Goal: Task Accomplishment & Management: Use online tool/utility

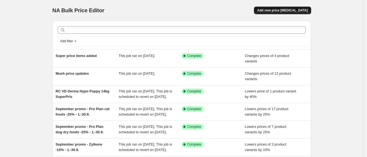
click at [297, 9] on span "Add new price [MEDICAL_DATA]" at bounding box center [282, 10] width 51 height 4
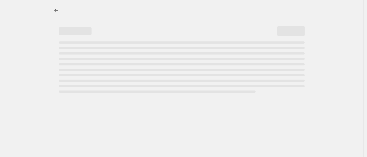
select select "percentage"
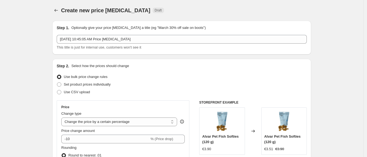
click at [92, 44] on div "[DATE] 10:45:05 AM Price [MEDICAL_DATA] This title is just for internal use, cu…" at bounding box center [182, 42] width 250 height 15
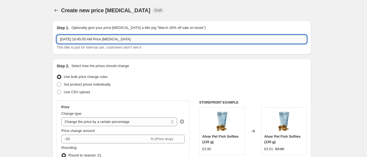
click at [91, 41] on input "[DATE] 10:45:05 AM Price [MEDICAL_DATA]" at bounding box center [182, 39] width 250 height 9
type input "New [PERSON_NAME] prices"
click at [73, 86] on span "Set product prices individually" at bounding box center [87, 84] width 47 height 4
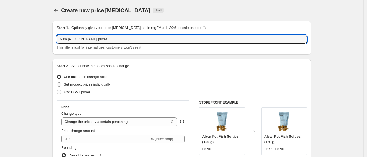
click at [57, 83] on input "Set product prices individually" at bounding box center [57, 82] width 0 height 0
radio input "true"
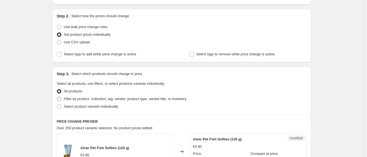
scroll to position [50, 0]
click at [60, 98] on span at bounding box center [59, 98] width 4 height 4
click at [57, 96] on input "Filter by product, collection, tag, vendor, product type, variant title, or inv…" at bounding box center [57, 96] width 0 height 0
radio input "true"
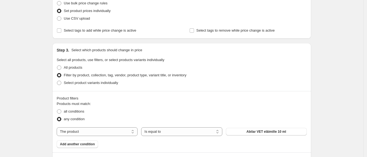
scroll to position [90, 0]
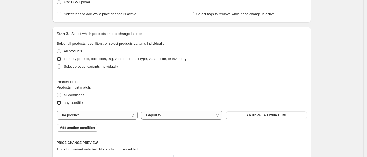
click at [72, 71] on div "Step 3. Select which products should change in price Select all products, use f…" at bounding box center [181, 51] width 259 height 48
click at [63, 65] on label "Select product variants individually" at bounding box center [87, 67] width 61 height 8
click at [57, 65] on input "Select product variants individually" at bounding box center [57, 64] width 0 height 0
radio input "true"
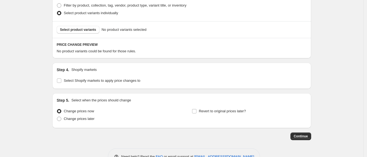
scroll to position [146, 0]
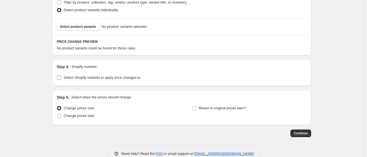
click at [61, 75] on input "Select Shopify markets to apply price changes to" at bounding box center [59, 77] width 4 height 4
checkbox input "true"
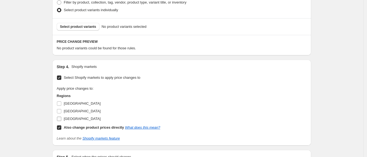
click at [60, 119] on input "Sweden" at bounding box center [59, 119] width 4 height 4
checkbox input "true"
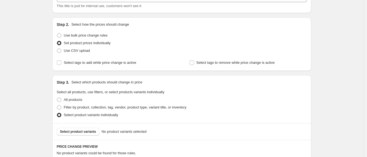
scroll to position [48, 0]
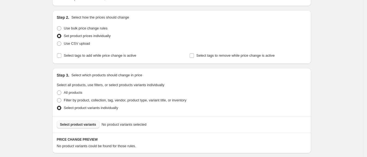
click at [87, 124] on span "Select product variants" at bounding box center [78, 124] width 36 height 4
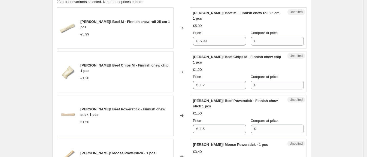
scroll to position [194, 0]
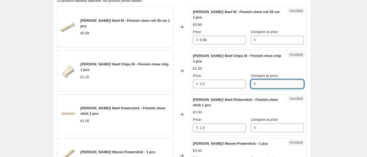
click at [265, 80] on input "Compare at price" at bounding box center [280, 84] width 46 height 9
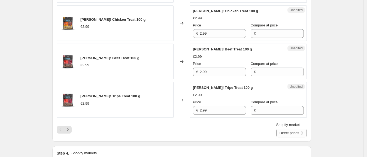
scroll to position [916, 0]
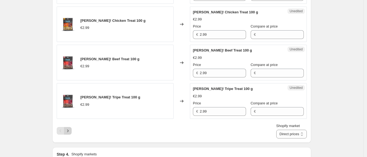
click at [72, 127] on button "Next" at bounding box center [68, 131] width 8 height 8
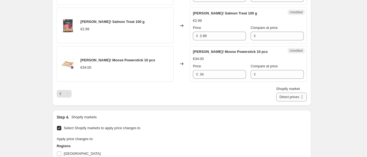
scroll to position [230, 0]
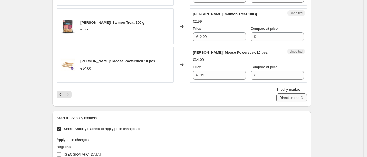
click at [304, 99] on select "Direct prices Sweden" at bounding box center [291, 97] width 31 height 9
select select "88164925744"
click at [285, 102] on select "Direct prices Sweden" at bounding box center [291, 97] width 31 height 9
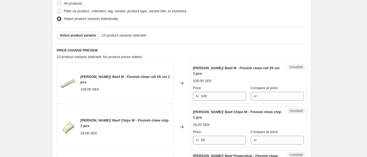
scroll to position [138, 0]
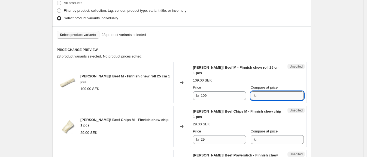
click at [273, 91] on input "Compare at price" at bounding box center [280, 95] width 45 height 9
type input "79"
click at [258, 91] on input "79" at bounding box center [280, 95] width 45 height 9
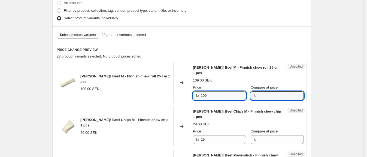
click at [212, 91] on input "109" at bounding box center [223, 95] width 45 height 9
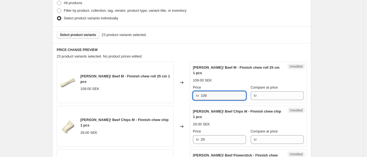
click at [212, 91] on input "109" at bounding box center [223, 95] width 45 height 9
type input "79"
click at [218, 129] on div "Price" at bounding box center [219, 131] width 53 height 5
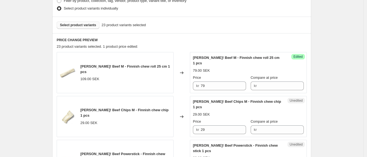
scroll to position [148, 0]
click at [222, 125] on input "29" at bounding box center [223, 129] width 45 height 9
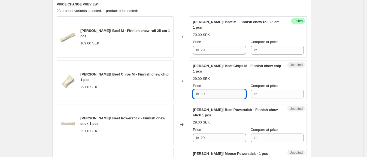
scroll to position [187, 0]
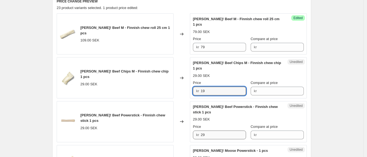
type input "19"
click at [233, 130] on input "29" at bounding box center [223, 134] width 45 height 9
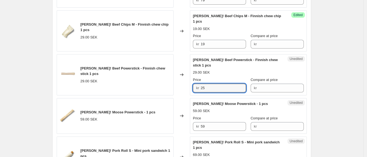
scroll to position [234, 0]
type input "25"
click at [233, 122] on input "59" at bounding box center [223, 126] width 45 height 9
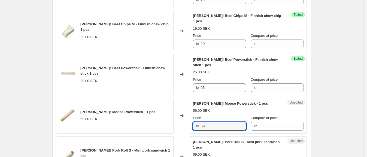
type input "5"
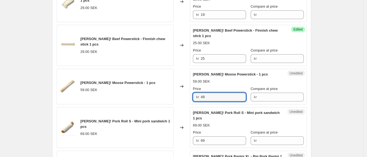
scroll to position [281, 0]
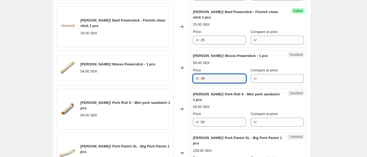
type input "49"
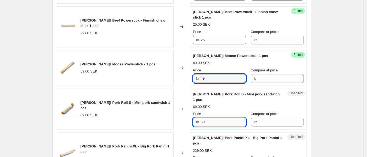
click at [218, 118] on input "69" at bounding box center [223, 122] width 45 height 9
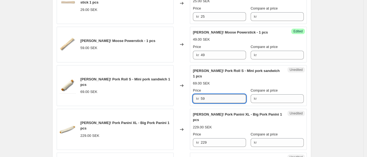
scroll to position [305, 0]
type input "59"
click at [219, 138] on input "229" at bounding box center [223, 142] width 45 height 9
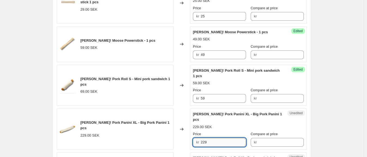
click at [219, 138] on input "229" at bounding box center [223, 142] width 45 height 9
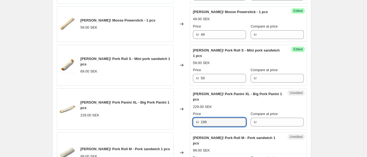
scroll to position [325, 0]
type input "199"
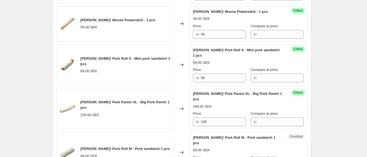
type input "9"
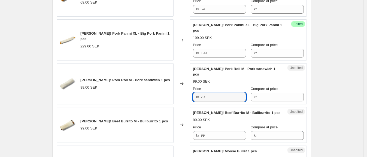
scroll to position [396, 0]
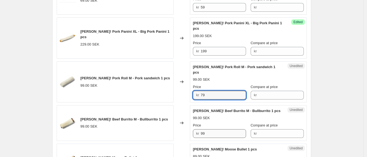
type input "79"
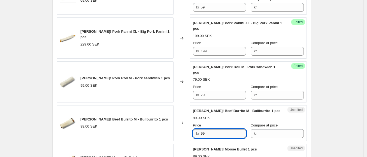
click at [223, 129] on input "99" at bounding box center [223, 133] width 45 height 9
type input "79"
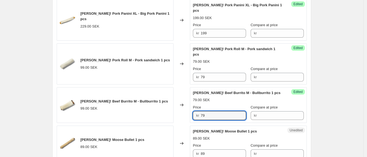
scroll to position [416, 0]
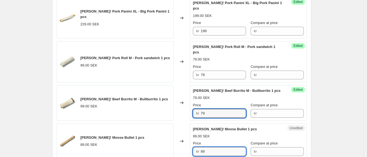
click at [224, 147] on input "89" at bounding box center [223, 151] width 45 height 9
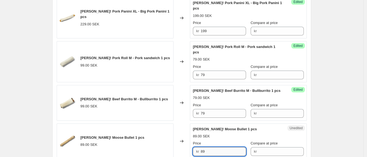
type input "8"
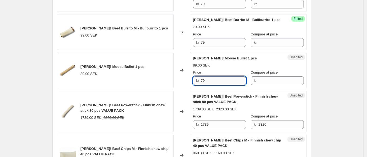
scroll to position [487, 0]
type input "79"
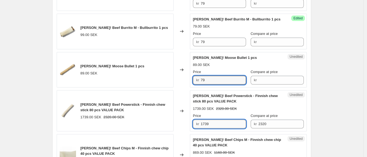
click at [219, 120] on input "1739" at bounding box center [223, 124] width 45 height 9
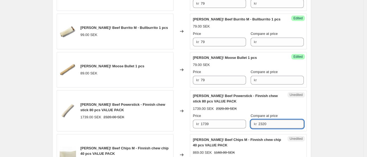
click at [266, 120] on input "2320" at bounding box center [280, 124] width 45 height 9
type input "2000"
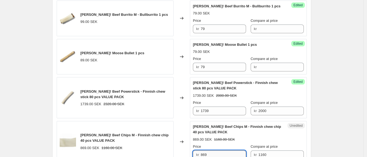
scroll to position [501, 0]
type input "8"
type input "699"
click at [267, 150] on input "1160" at bounding box center [280, 154] width 45 height 9
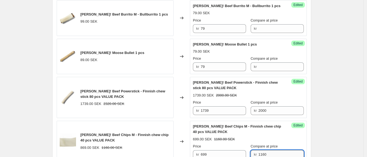
click at [267, 150] on input "1160" at bounding box center [280, 154] width 45 height 9
type input "760"
click at [316, 109] on div "Create new price change job. This page is ready Create new price change job Dra…" at bounding box center [182, 115] width 272 height 1233
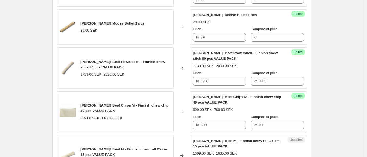
scroll to position [547, 0]
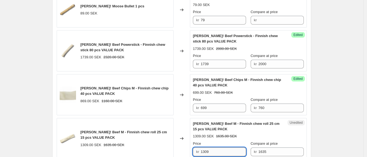
click at [224, 147] on input "1309" at bounding box center [223, 151] width 45 height 9
type input "999"
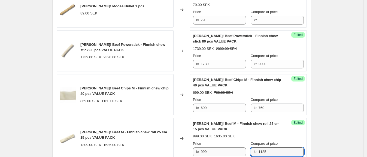
type input "1185"
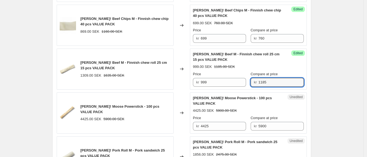
scroll to position [617, 0]
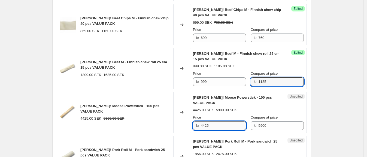
click at [221, 121] on input "4425" at bounding box center [223, 125] width 45 height 9
type input "4"
type input "3999"
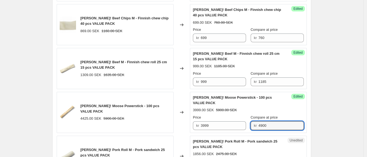
type input "4900"
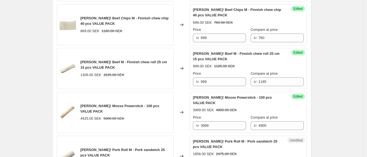
type input "1699"
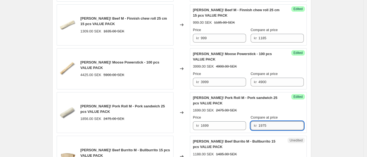
scroll to position [667, 0]
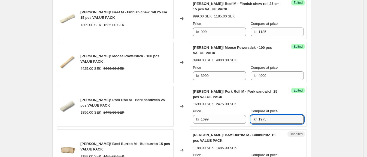
type input "1975"
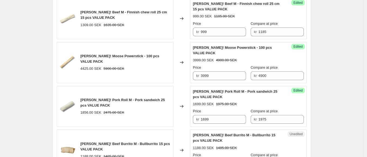
type input "999"
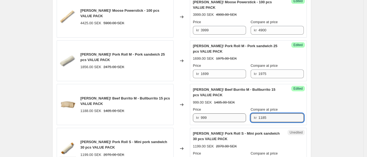
scroll to position [713, 0]
type input "1185"
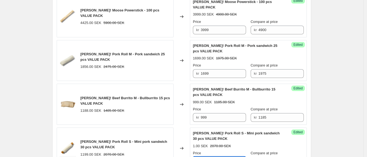
type input "1559"
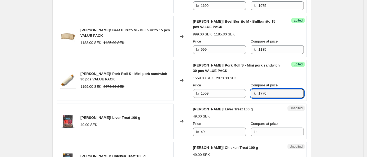
scroll to position [781, 0]
type input "1770"
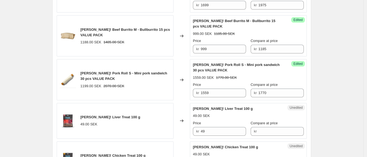
click at [278, 127] on input "Compare at price" at bounding box center [280, 131] width 45 height 9
type input "45"
click at [259, 144] on div "RAUH! Chicken Treat 100 g 49.00 SEK Price kr 49 Compare at price kr" at bounding box center [248, 159] width 111 height 30
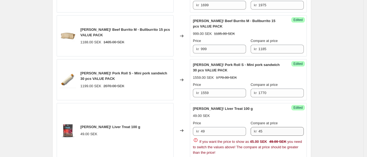
type input "4"
click at [266, 127] on input "45" at bounding box center [280, 131] width 45 height 9
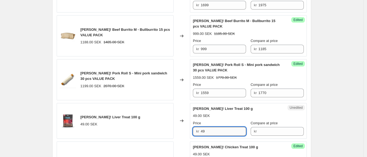
click at [212, 127] on input "49" at bounding box center [223, 131] width 45 height 9
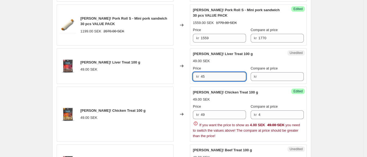
scroll to position [838, 0]
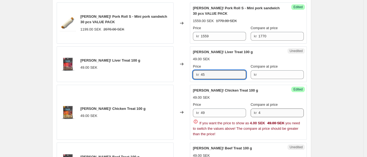
type input "45"
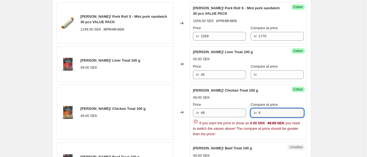
click at [269, 108] on input "4" at bounding box center [280, 112] width 45 height 9
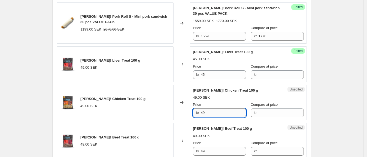
click at [215, 108] on input "49" at bounding box center [223, 112] width 45 height 9
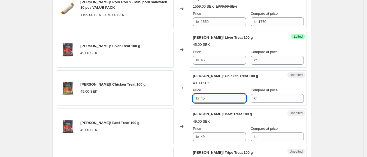
scroll to position [847, 0]
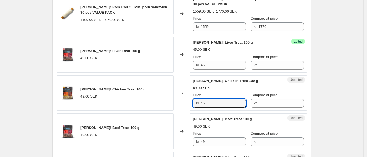
type input "45"
click at [217, 131] on div "Price" at bounding box center [219, 133] width 53 height 5
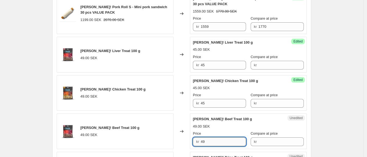
click at [217, 137] on input "49" at bounding box center [223, 141] width 45 height 9
type input "45"
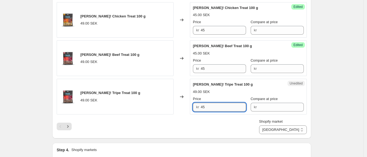
scroll to position [922, 0]
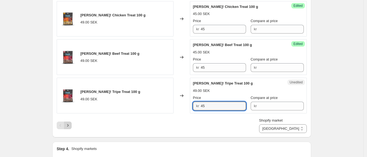
type input "45"
click at [72, 121] on button "Next" at bounding box center [68, 125] width 8 height 8
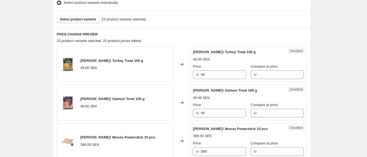
scroll to position [153, 0]
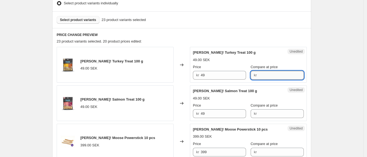
click at [270, 72] on input "Compare at price" at bounding box center [280, 75] width 45 height 9
type input "4"
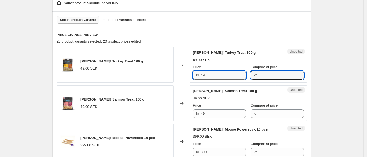
click at [212, 76] on input "49" at bounding box center [223, 75] width 45 height 9
type input "45"
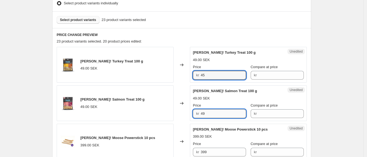
click at [213, 114] on input "49" at bounding box center [223, 113] width 45 height 9
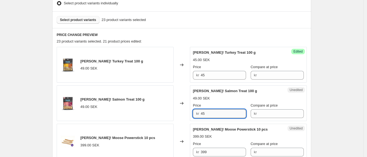
scroll to position [171, 0]
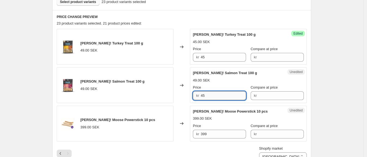
type input "45"
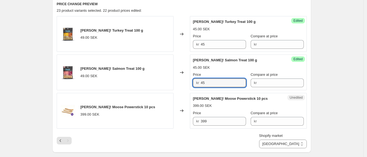
scroll to position [187, 0]
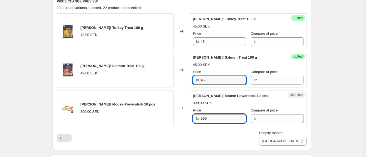
click at [230, 114] on input "399" at bounding box center [223, 118] width 45 height 9
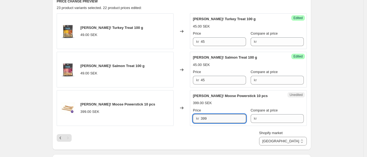
click at [230, 114] on input "399" at bounding box center [223, 118] width 45 height 9
click at [263, 120] on input "Compare at price" at bounding box center [280, 118] width 45 height 9
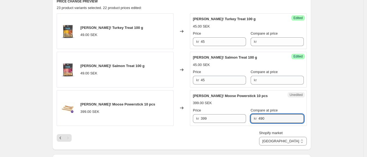
type input "490"
click at [316, 114] on div "Create new price change job. This page is ready Create new price change job Dra…" at bounding box center [182, 68] width 272 height 511
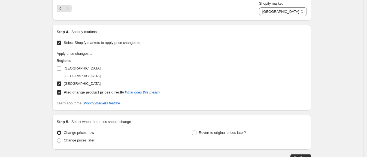
scroll to position [353, 0]
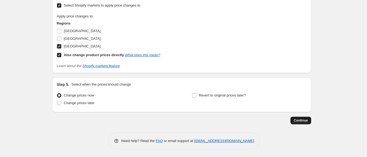
click at [304, 120] on span "Continue" at bounding box center [301, 120] width 14 height 4
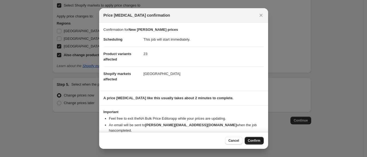
click at [257, 139] on span "Confirm" at bounding box center [254, 140] width 13 height 4
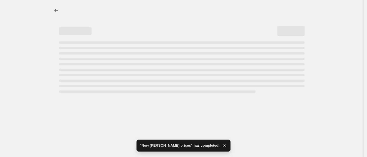
select select "88164925744"
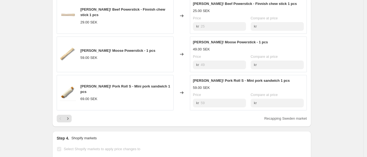
scroll to position [331, 0]
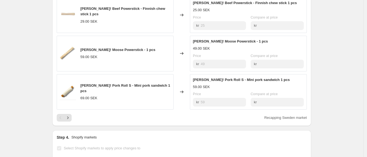
click at [151, 95] on div "69.00 SEK" at bounding box center [125, 97] width 90 height 5
click at [70, 120] on button "Next" at bounding box center [68, 118] width 8 height 8
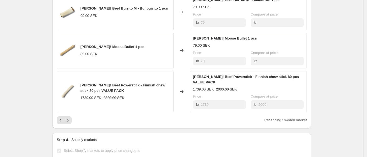
scroll to position [338, 0]
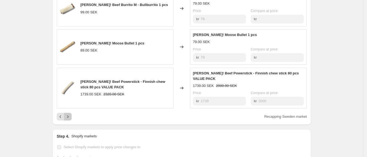
click at [68, 114] on icon "Next" at bounding box center [67, 116] width 5 height 5
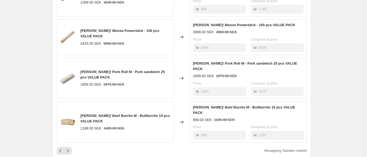
scroll to position [321, 0]
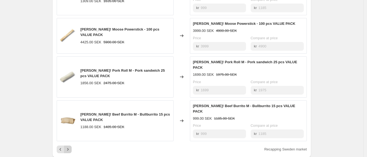
click at [71, 147] on icon "Next" at bounding box center [67, 149] width 5 height 5
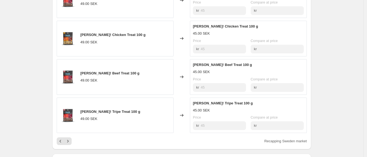
scroll to position [319, 0]
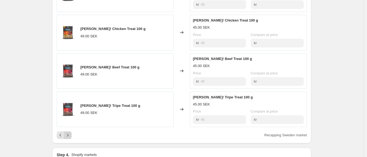
click at [71, 132] on icon "Next" at bounding box center [67, 134] width 5 height 5
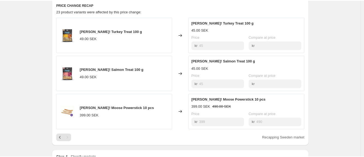
scroll to position [233, 0]
